Goal: Task Accomplishment & Management: Use online tool/utility

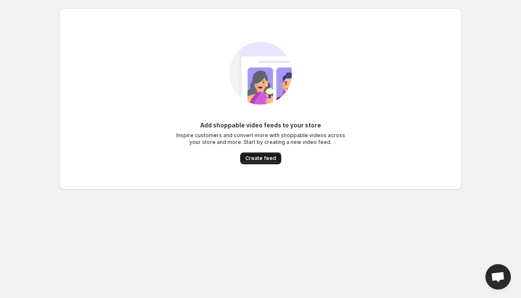
click at [248, 162] on button "Create feed" at bounding box center [260, 159] width 41 height 12
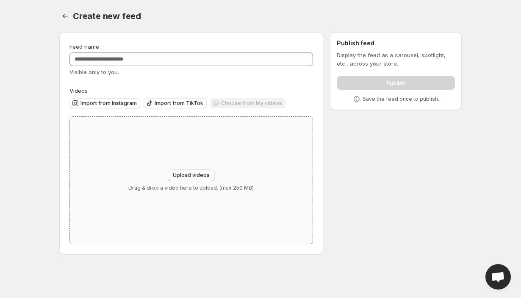
click at [193, 171] on button "Upload videos" at bounding box center [191, 175] width 47 height 12
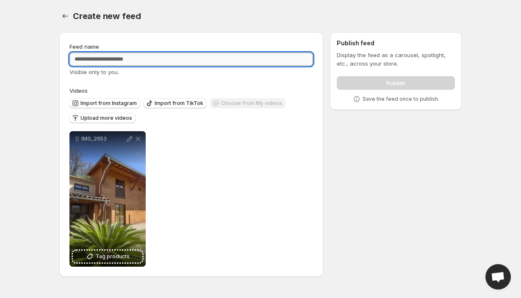
click at [159, 62] on input "Feed name" at bounding box center [191, 60] width 244 height 14
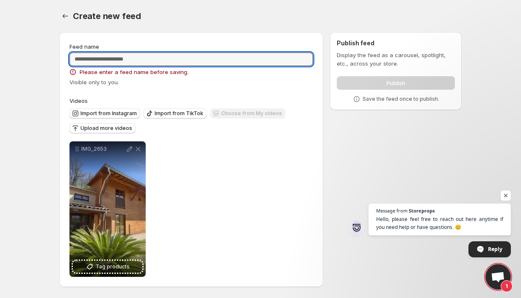
type input "*"
type input "**********"
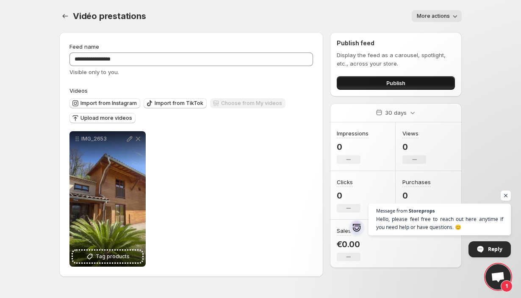
click at [370, 82] on button "Publish" at bounding box center [396, 83] width 118 height 14
